Goal: Information Seeking & Learning: Learn about a topic

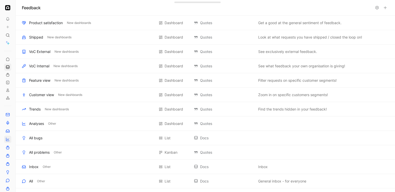
click at [7, 139] on icon at bounding box center [8, 139] width 4 height 4
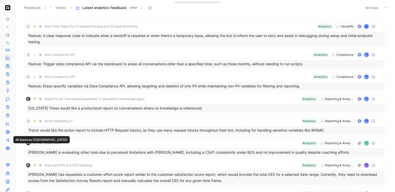
scroll to position [83, 0]
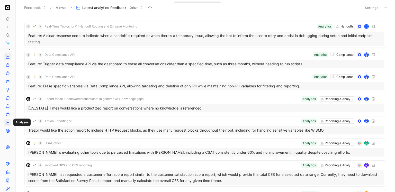
click at [8, 124] on icon at bounding box center [8, 123] width 4 height 4
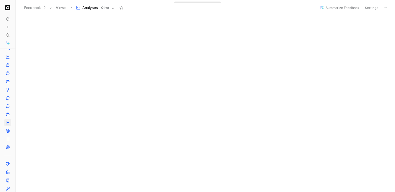
scroll to position [27, 0]
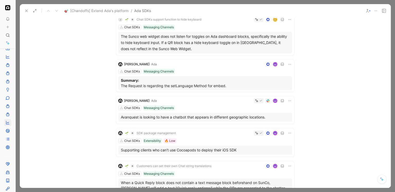
scroll to position [174, 0]
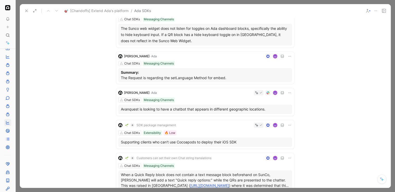
click at [214, 64] on div "Chat SDKs Messaging Channels" at bounding box center [205, 63] width 174 height 5
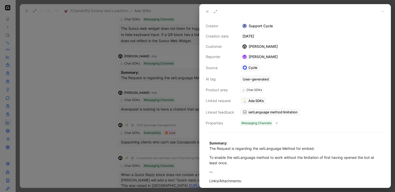
click at [158, 32] on div at bounding box center [197, 96] width 395 height 192
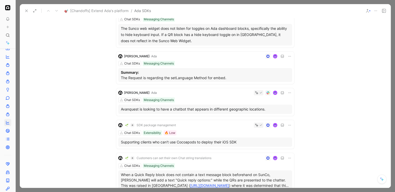
scroll to position [443, 0]
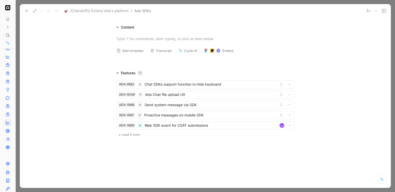
click at [141, 4] on div "[Chandoffs] Extend Ada's platform / Ada SDKs" at bounding box center [205, 10] width 371 height 13
click at [143, 2] on div at bounding box center [206, 96] width 380 height 192
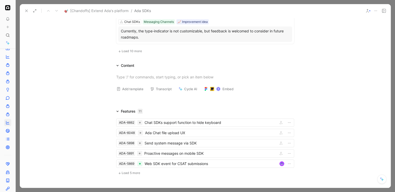
click at [133, 50] on span "Load 10 more" at bounding box center [132, 51] width 20 height 4
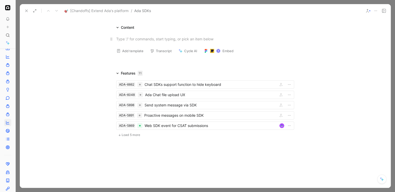
scroll to position [786, 0]
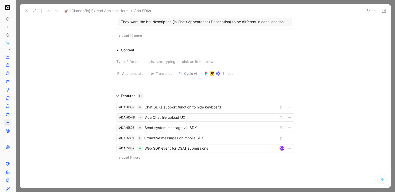
click at [152, 25] on div "They want the bot description (in Chat>Appearance>Description) to be different …" at bounding box center [205, 21] width 174 height 9
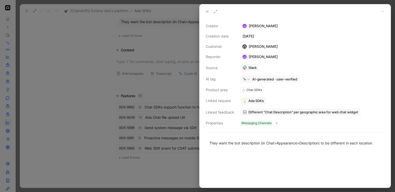
click at [106, 35] on div at bounding box center [197, 96] width 395 height 192
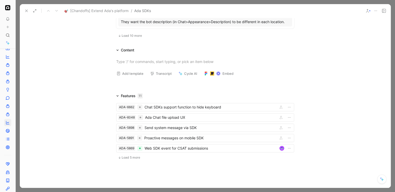
click at [131, 36] on span "Load 10 more" at bounding box center [132, 36] width 20 height 4
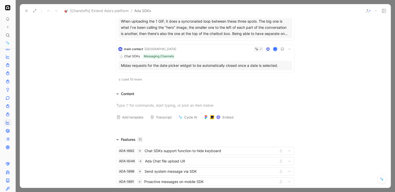
scroll to position [1162, 0]
click at [133, 81] on span "Load 10 more" at bounding box center [132, 79] width 20 height 4
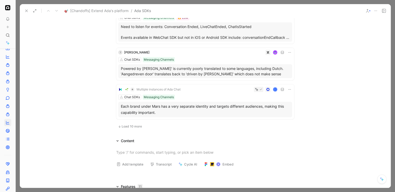
scroll to position [1539, 0]
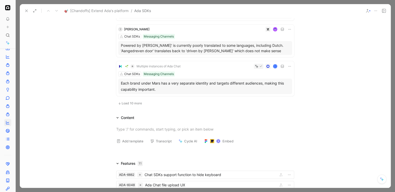
click at [131, 106] on span "Load 10 more" at bounding box center [132, 103] width 20 height 4
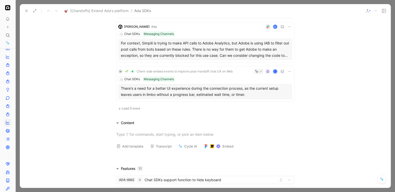
scroll to position [1941, 0]
click at [131, 110] on span "Load 5 more" at bounding box center [131, 108] width 19 height 4
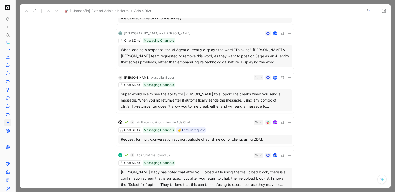
scroll to position [1678, 0]
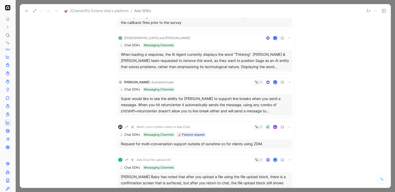
click at [213, 137] on div "Chat SDKs Messaging Channels ☝️ Feature request" at bounding box center [205, 134] width 174 height 5
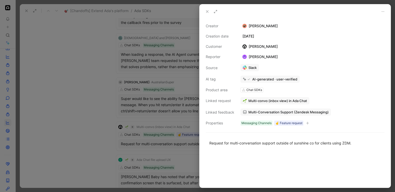
click at [100, 101] on div at bounding box center [197, 96] width 395 height 192
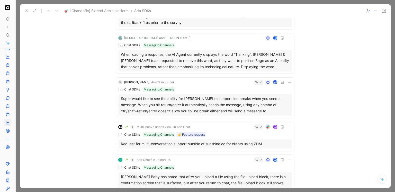
click at [142, 3] on div at bounding box center [206, 96] width 380 height 192
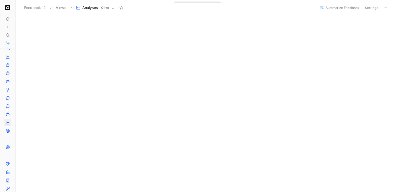
scroll to position [45, 0]
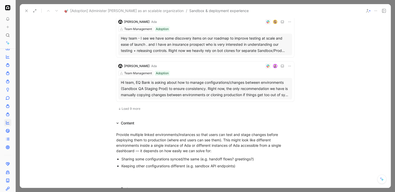
scroll to position [451, 0]
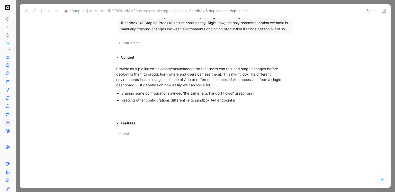
click at [134, 44] on span "Load 9 more" at bounding box center [131, 43] width 19 height 4
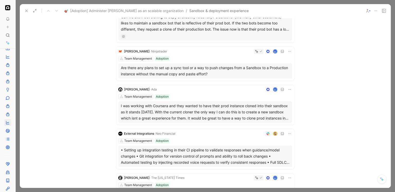
scroll to position [596, 0]
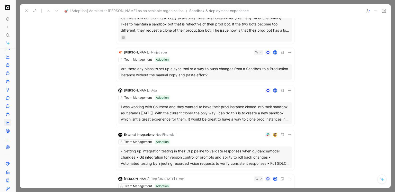
click at [141, 4] on div "[Adoption] Administer [PERSON_NAME] as an scalable organization / Sandbox & dep…" at bounding box center [205, 10] width 371 height 13
click at [144, 2] on div at bounding box center [206, 96] width 380 height 192
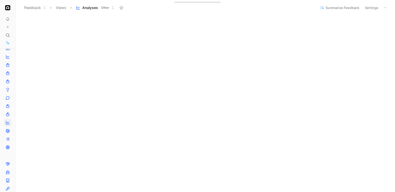
scroll to position [83, 0]
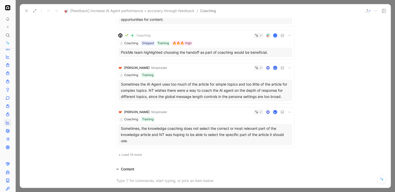
scroll to position [332, 0]
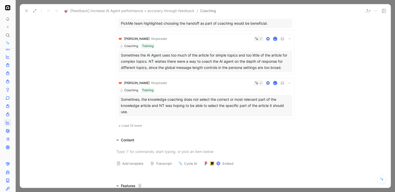
click at [132, 126] on span "Load 10 more" at bounding box center [132, 126] width 20 height 4
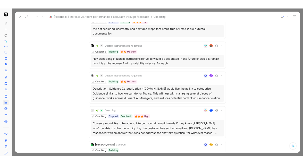
scroll to position [563, 0]
